Goal: Information Seeking & Learning: Find specific page/section

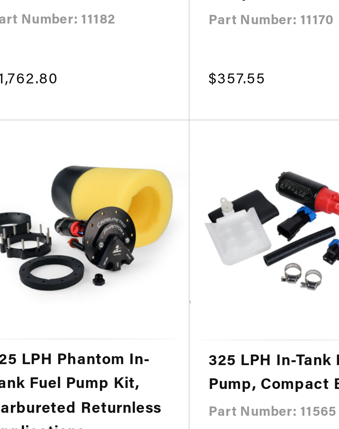
scroll to position [1833, 0]
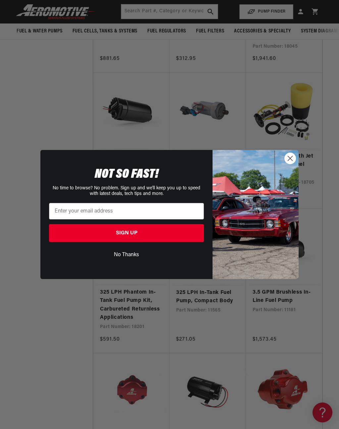
click at [291, 161] on icon "Close dialog" at bounding box center [290, 158] width 5 height 5
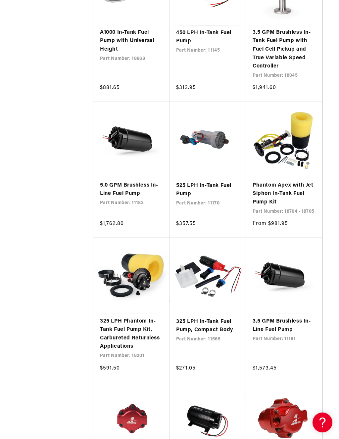
scroll to position [1816, 0]
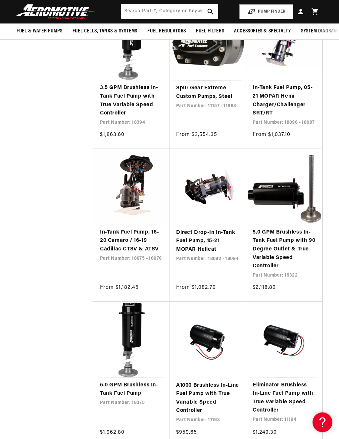
scroll to position [2625, 0]
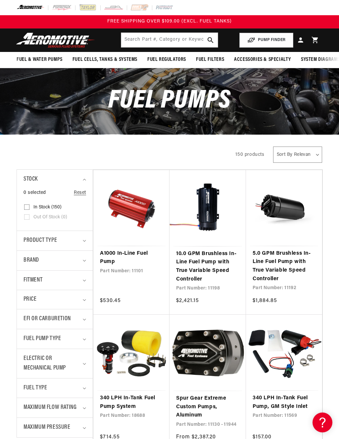
click at [261, 40] on button "PUMP FINDER" at bounding box center [266, 40] width 54 height 15
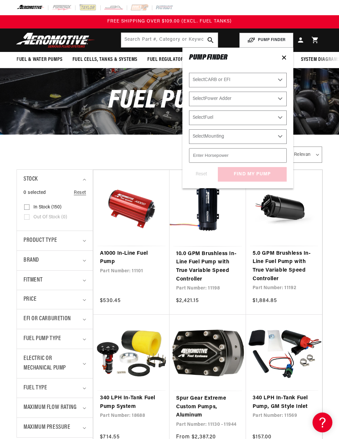
click at [275, 80] on select "Select CARB or EFI [GEOGRAPHIC_DATA] Fuel Injected" at bounding box center [238, 80] width 98 height 15
select select "Fuel-Injected"
click at [266, 98] on select "Select Power Adder No - Naturally Aspirated Yes - Forced Induction" at bounding box center [238, 99] width 98 height 15
click at [279, 117] on select "Select Fuel E85 Gas" at bounding box center [238, 118] width 98 height 15
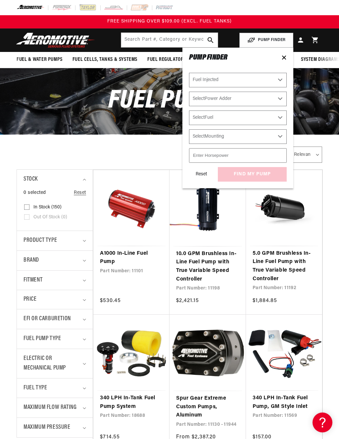
select select "Gas"
click at [278, 137] on select "Select Mounting External In-Tank" at bounding box center [238, 136] width 98 height 15
select select "In-Tank"
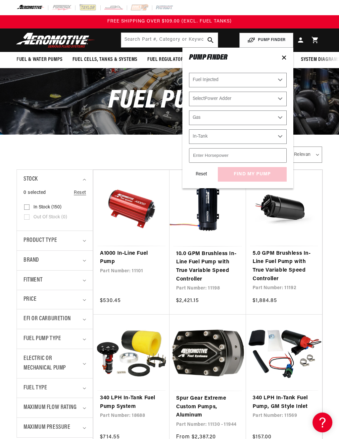
click at [277, 98] on select "Select Power Adder No - Naturally Aspirated Yes - Forced Induction" at bounding box center [238, 99] width 98 height 15
select select "Yes-Forced-Induction"
click at [267, 157] on input "number" at bounding box center [238, 155] width 98 height 15
click at [262, 179] on div "Reset find my pump" at bounding box center [238, 174] width 98 height 15
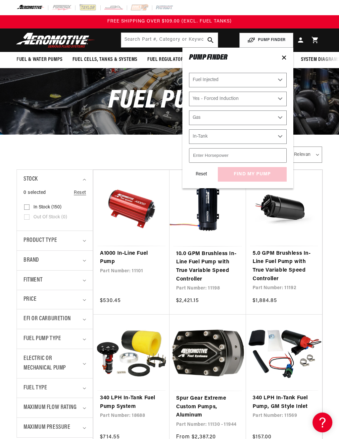
click at [235, 160] on input "number" at bounding box center [238, 155] width 98 height 15
type input "250"
click at [256, 179] on div "Reset find my pump" at bounding box center [238, 174] width 98 height 15
click at [261, 175] on button "find my pump" at bounding box center [252, 174] width 69 height 15
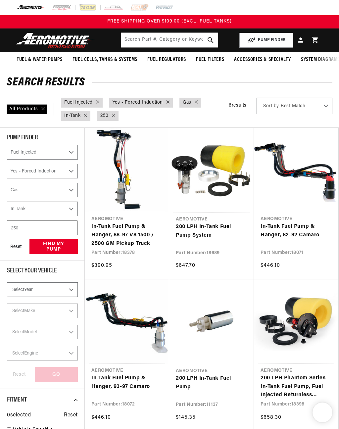
select select "Fuel-Injected"
select select "Yes-Forced-Induction"
select select "Gas"
select select "In-Tank"
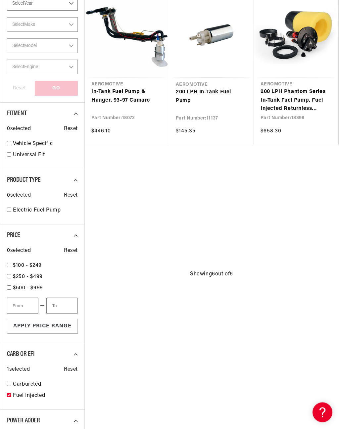
scroll to position [288, 0]
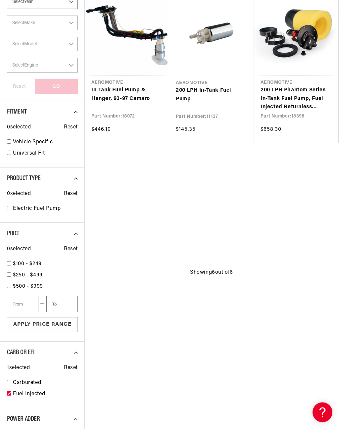
click at [38, 138] on link "Vehicle Specific" at bounding box center [45, 142] width 65 height 9
select select "Fuel-Injected"
select select "Yes-Forced-Induction"
select select "Gas"
select select "In-Tank"
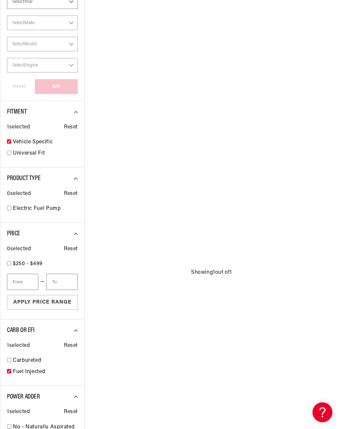
checkbox input "true"
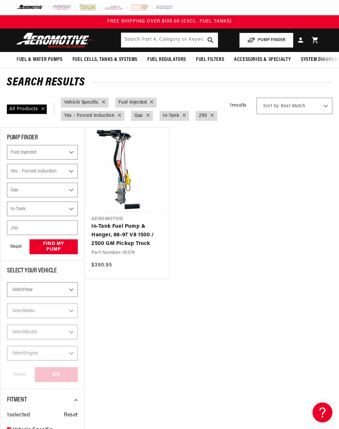
click at [216, 117] on div "Horsepower : 250" at bounding box center [207, 116] width 22 height 10
select select "Fuel-Injected"
select select "Yes-Forced-Induction"
select select "Gas"
select select "In-Tank"
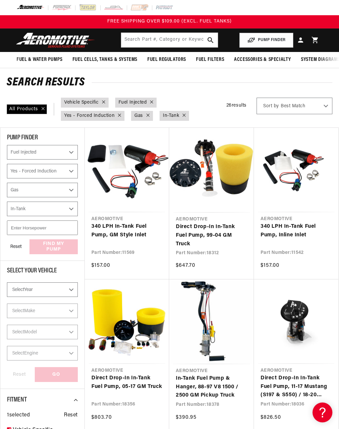
click at [189, 115] on div "Mounting : In-Tank" at bounding box center [174, 116] width 29 height 10
checkbox input "false"
select select "Fuel-Injected"
select select "Yes-Forced-Induction"
select select "Gas"
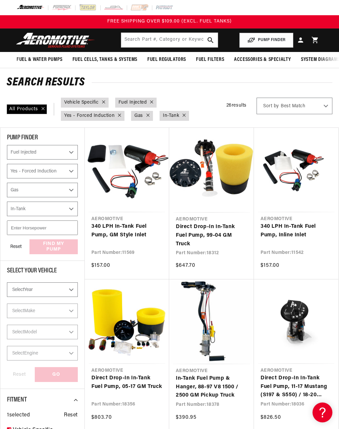
select select "Mounting"
click at [185, 116] on div "Fitment : Vehicle Specific CARB or EFI : Fuel Injected Power Adder : Yes - Forc…" at bounding box center [139, 109] width 162 height 23
click at [151, 116] on div "Fuel : Gas" at bounding box center [142, 116] width 22 height 10
checkbox input "false"
select select "Fuel-Injected"
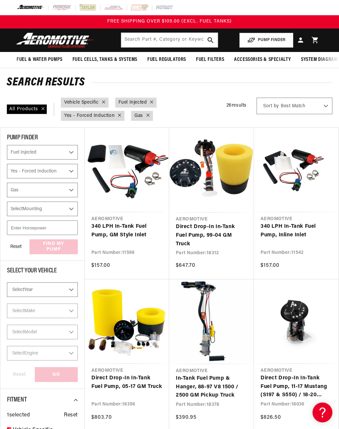
select select "Yes-Forced-Induction"
select select "Fuel"
click at [120, 114] on div at bounding box center [118, 115] width 7 height 7
checkbox input "false"
select select "Fuel-Injected"
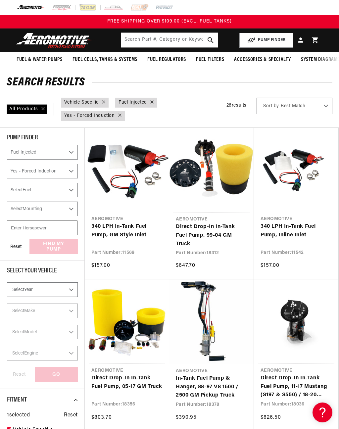
select select "Power Adder"
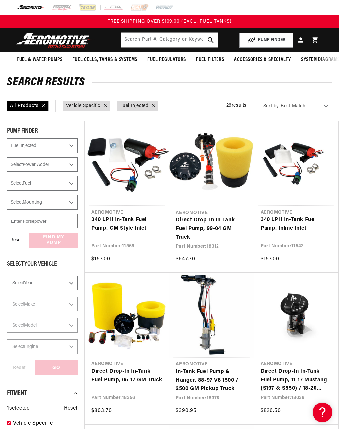
click at [159, 102] on div "CARB or EFI : Fuel Injected" at bounding box center [138, 106] width 42 height 10
select select "CARB or EFI"
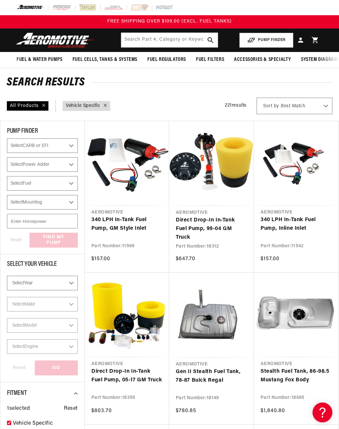
checkbox input "false"
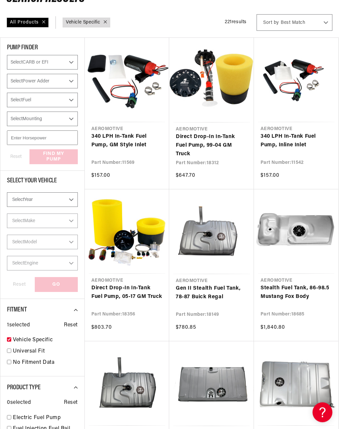
click at [70, 200] on select "Select Year 2023 2022 2021 2020 2019 2018 2017 2016 2015 2014 2013 2012 2011 20…" at bounding box center [42, 200] width 71 height 15
select select "1966"
checkbox input "false"
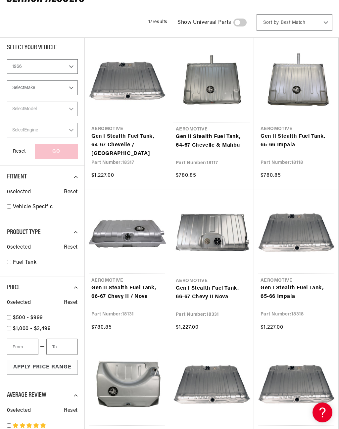
click at [69, 220] on div "Fitment 0 selected Reset Vehicle Specific 17" at bounding box center [42, 194] width 84 height 56
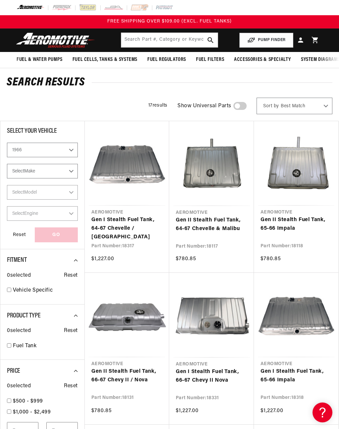
click at [67, 169] on select "Select Make Buick Chevrolet Dodge Ford Oldsmobile Pontiac" at bounding box center [42, 171] width 71 height 15
select select "Ford"
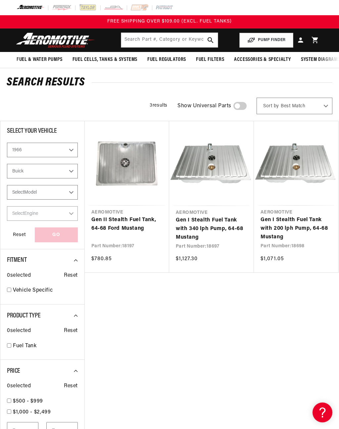
select select "Ford"
click at [67, 194] on select "Select Model Mustang" at bounding box center [42, 192] width 71 height 15
select select "Mustang"
click at [67, 218] on select "Select Engine 3.3L 4.7L" at bounding box center [42, 213] width 71 height 15
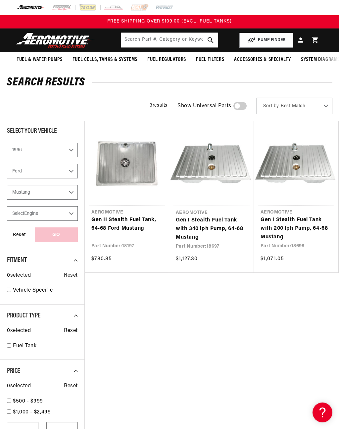
select select "4.7L"
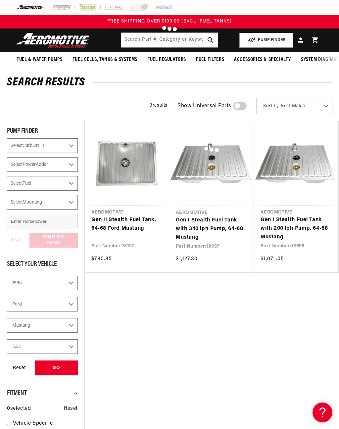
select select "4.7L"
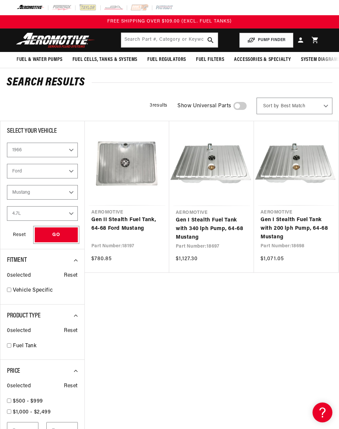
click at [63, 239] on div "GO" at bounding box center [56, 235] width 43 height 15
click at [54, 237] on div "GO" at bounding box center [56, 235] width 43 height 15
click at [126, 286] on div "Aeromotive Gen II Stealth Fuel Tank, 64-68 Ford Mustang Part Number: 18197 $780…" at bounding box center [211, 335] width 254 height 429
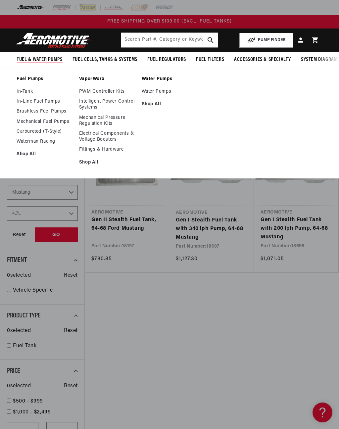
click at [24, 92] on link "In-Tank" at bounding box center [45, 92] width 56 height 6
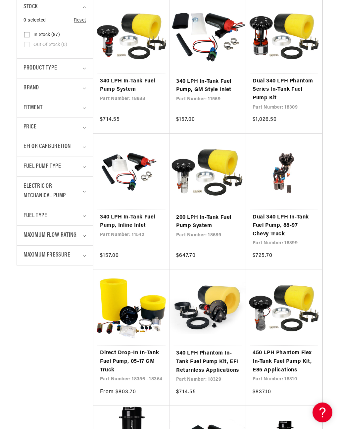
click at [48, 109] on div "Fitment" at bounding box center [52, 108] width 57 height 10
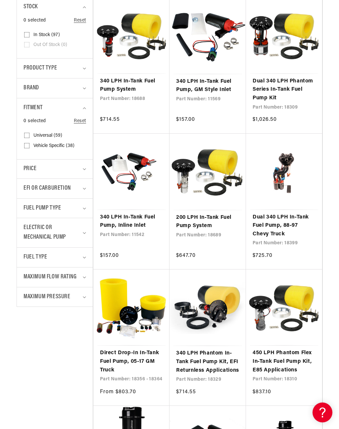
click at [41, 147] on span "Vehicle Specific (38)" at bounding box center [53, 146] width 41 height 6
click at [29, 147] on input "Vehicle Specific (38) Vehicle Specific (38 products)" at bounding box center [26, 146] width 5 height 5
checkbox input "true"
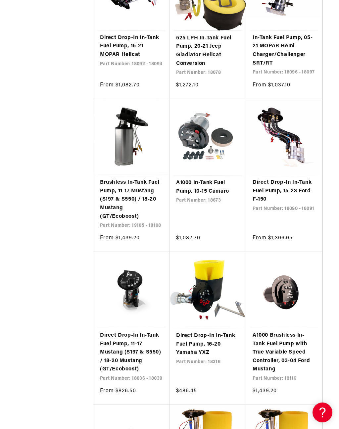
scroll to position [844, 0]
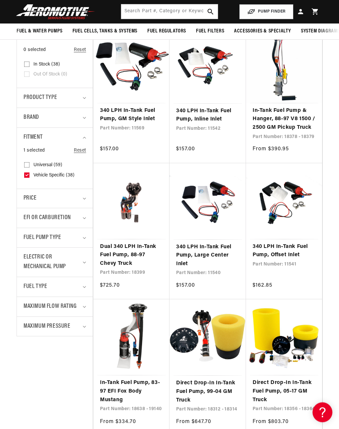
scroll to position [81, 0]
